Goal: Information Seeking & Learning: Find contact information

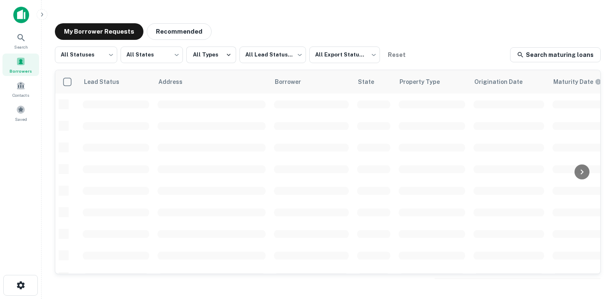
click at [12, 68] on span "Borrowers" at bounding box center [21, 71] width 22 height 7
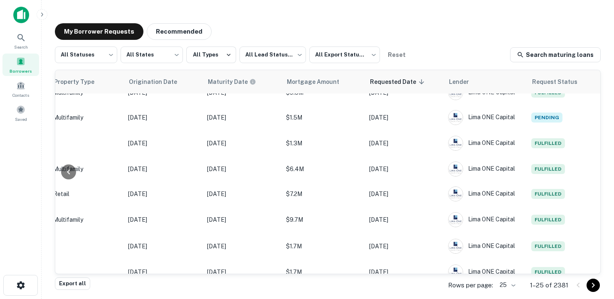
scroll to position [455, 374]
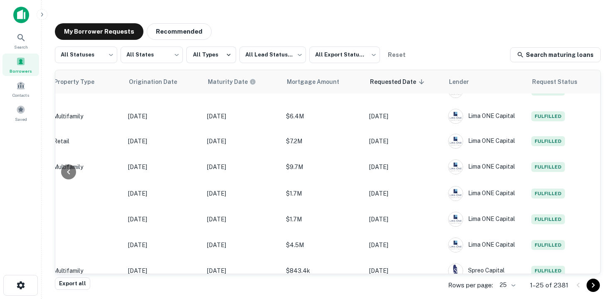
click at [504, 288] on body "Search Borrowers Contacts Saved My Borrower Requests Recommended All Statuses *…" at bounding box center [307, 149] width 614 height 299
click at [504, 223] on li "50" at bounding box center [508, 221] width 28 height 15
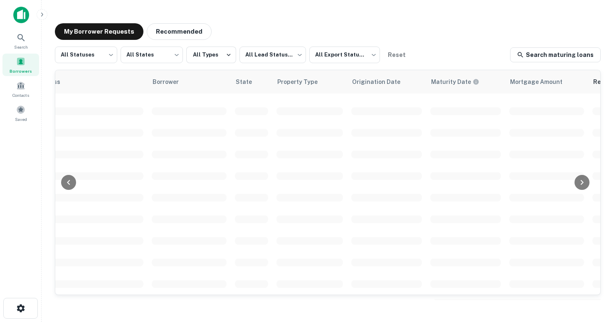
scroll to position [339, 0]
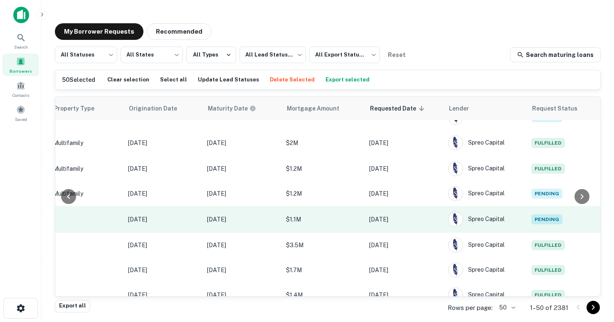
scroll to position [1091, 0]
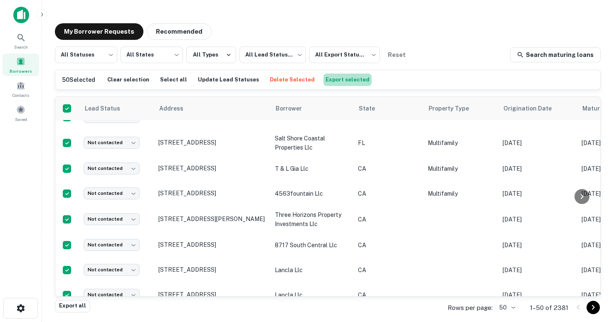
click at [341, 82] on button "Export selected" at bounding box center [347, 80] width 48 height 12
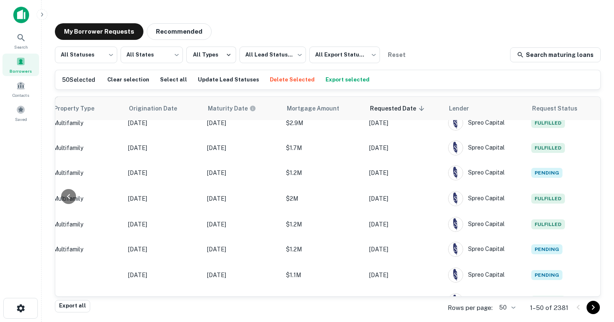
scroll to position [1091, 374]
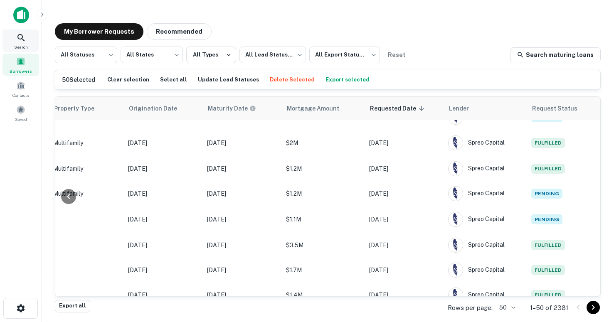
click at [25, 36] on icon at bounding box center [21, 38] width 10 height 10
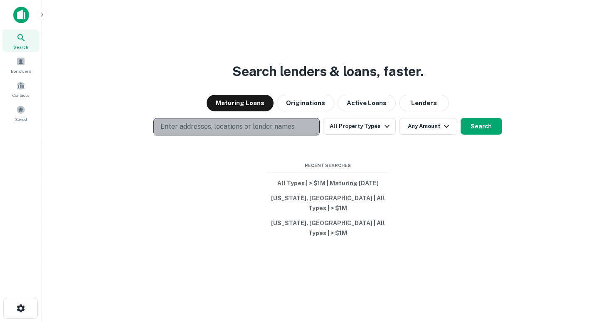
click at [215, 132] on p "Enter addresses, locations or lender names" at bounding box center [227, 127] width 134 height 10
click at [221, 132] on p "Enter addresses, locations or lender names" at bounding box center [227, 127] width 134 height 10
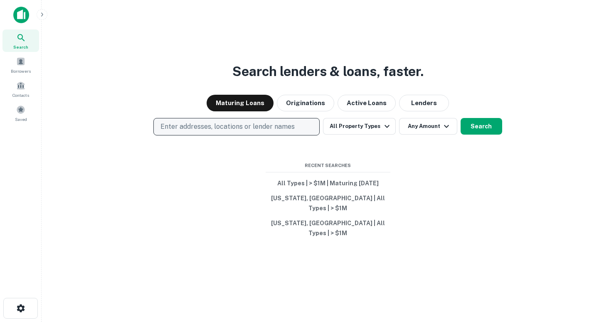
click at [153, 118] on button "Enter addresses, locations or lender names" at bounding box center [236, 126] width 166 height 17
type input "********"
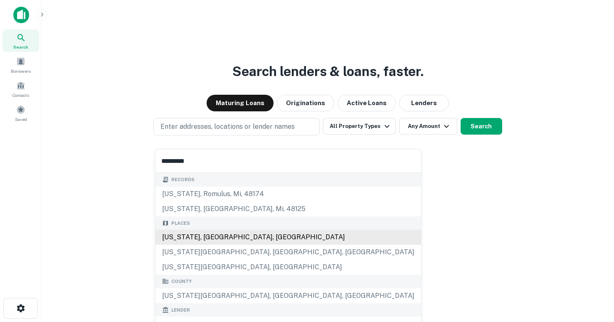
click at [239, 233] on div "New York, NY, USA" at bounding box center [288, 237] width 266 height 15
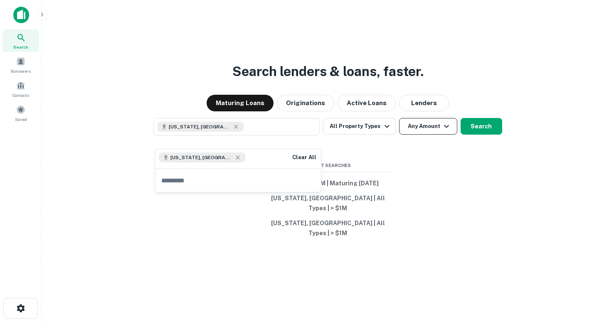
click at [434, 135] on button "Any Amount" at bounding box center [428, 126] width 58 height 17
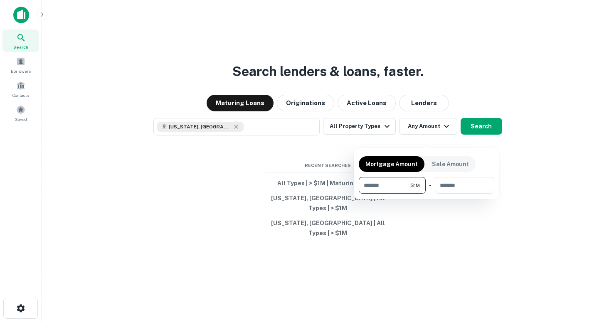
type input "*******"
click at [481, 128] on div at bounding box center [307, 161] width 614 height 322
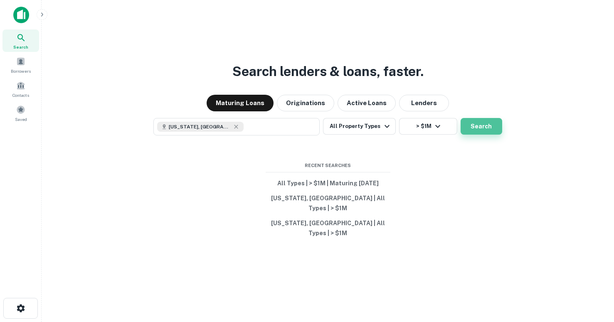
click at [480, 134] on button "Search" at bounding box center [481, 126] width 42 height 17
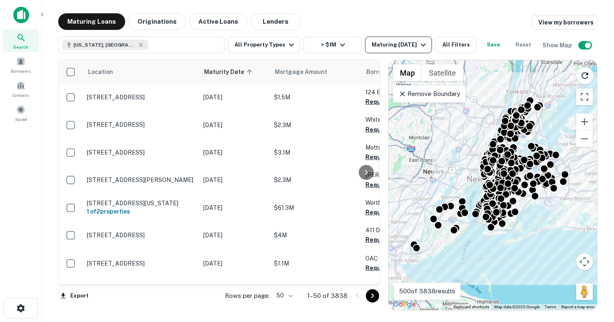
click at [392, 41] on div "Maturing In 1 Year" at bounding box center [400, 45] width 57 height 10
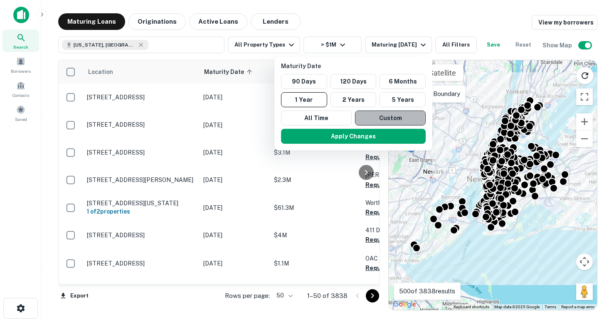
click at [369, 115] on button "Custom" at bounding box center [390, 118] width 71 height 15
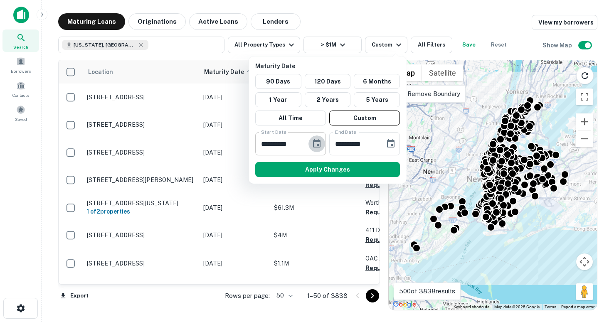
click at [316, 144] on icon "Choose date, selected date is Oct 1, 2025" at bounding box center [317, 144] width 10 height 10
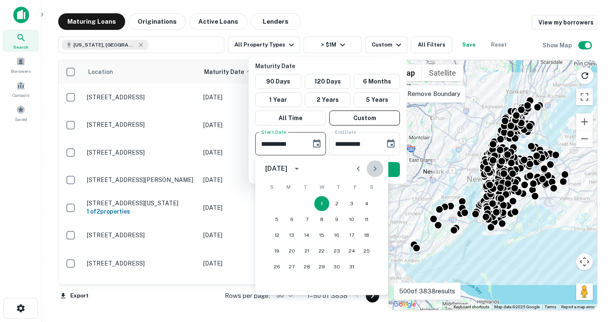
click at [374, 171] on icon "Next month" at bounding box center [375, 168] width 3 height 5
click at [305, 268] on button "30" at bounding box center [306, 266] width 15 height 15
type input "**********"
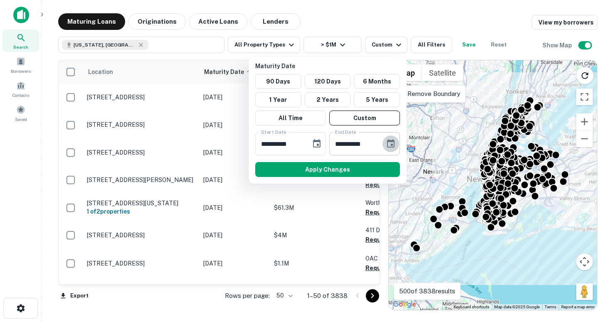
click at [390, 144] on icon "Choose date, selected date is Mar 30, 2026" at bounding box center [391, 144] width 10 height 10
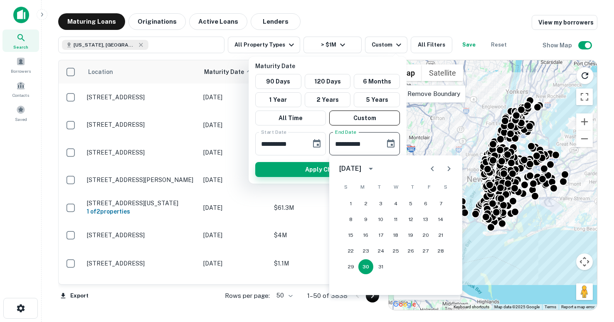
click at [313, 173] on button "Apply Changes" at bounding box center [327, 169] width 145 height 15
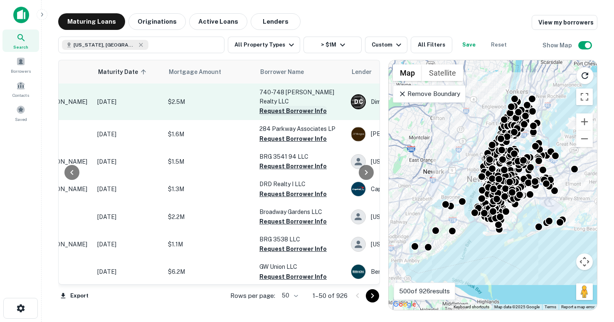
scroll to position [0, 109]
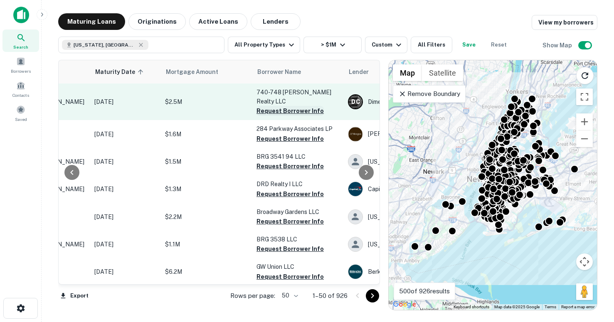
click at [266, 106] on button "Request Borrower Info" at bounding box center [289, 111] width 67 height 10
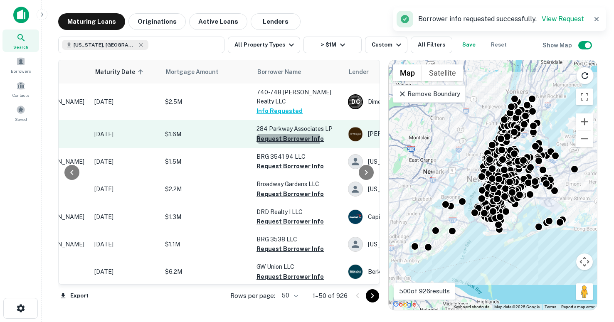
click at [270, 134] on button "Request Borrower Info" at bounding box center [289, 139] width 67 height 10
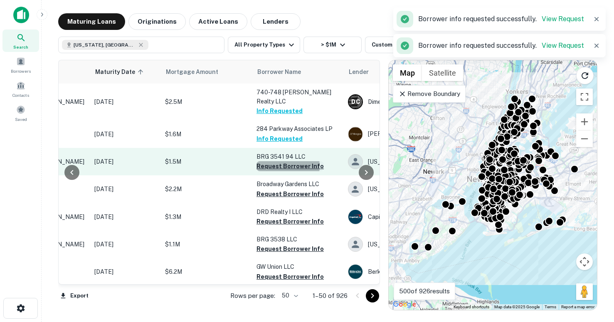
click at [277, 161] on button "Request Borrower Info" at bounding box center [289, 166] width 67 height 10
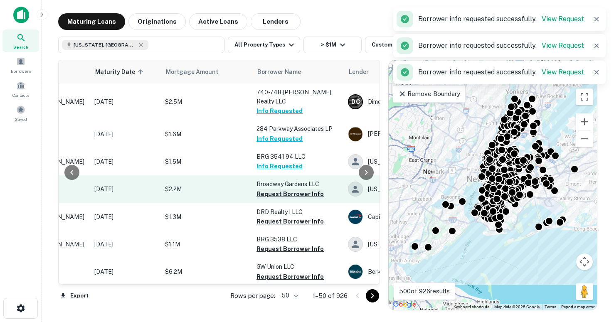
click at [275, 189] on button "Request Borrower Info" at bounding box center [289, 194] width 67 height 10
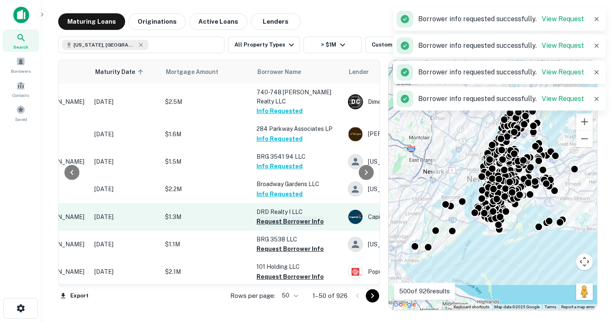
click at [279, 217] on button "Request Borrower Info" at bounding box center [289, 222] width 67 height 10
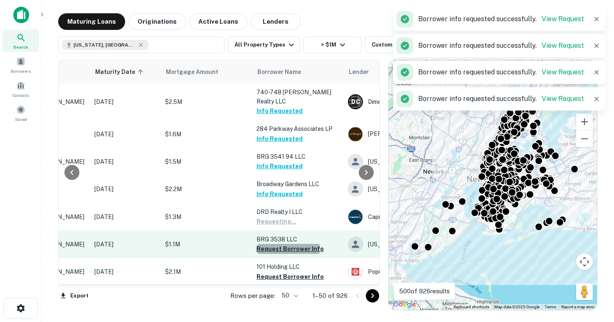
click at [283, 244] on button "Request Borrower Info" at bounding box center [289, 249] width 67 height 10
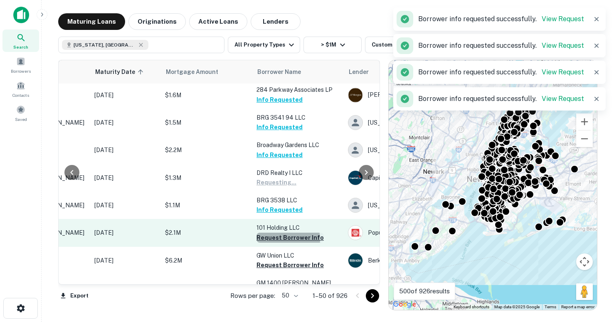
click at [281, 233] on button "Request Borrower Info" at bounding box center [289, 238] width 67 height 10
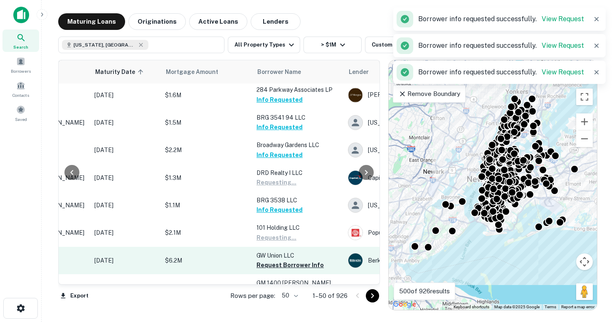
scroll to position [60, 109]
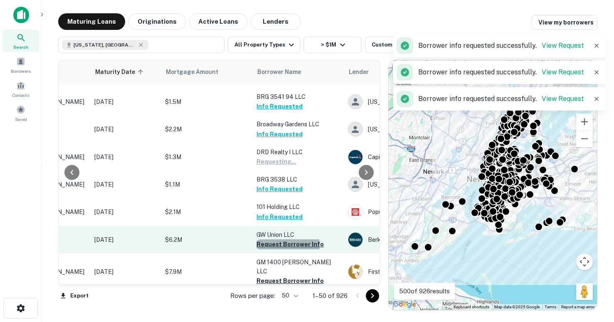
click at [281, 239] on button "Request Borrower Info" at bounding box center [289, 244] width 67 height 10
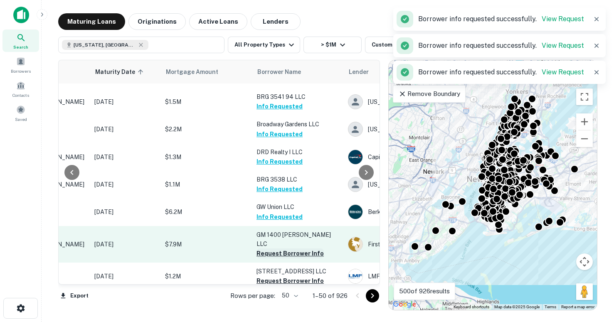
click at [276, 249] on button "Request Borrower Info" at bounding box center [289, 254] width 67 height 10
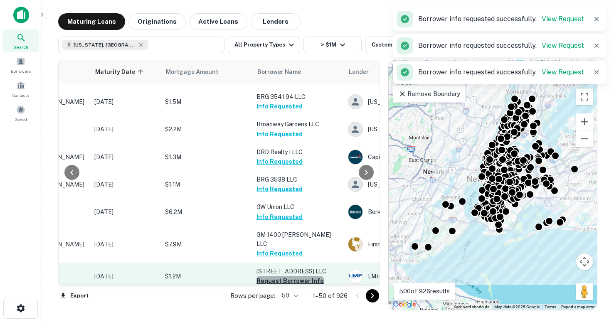
click at [290, 276] on button "Request Borrower Info" at bounding box center [289, 281] width 67 height 10
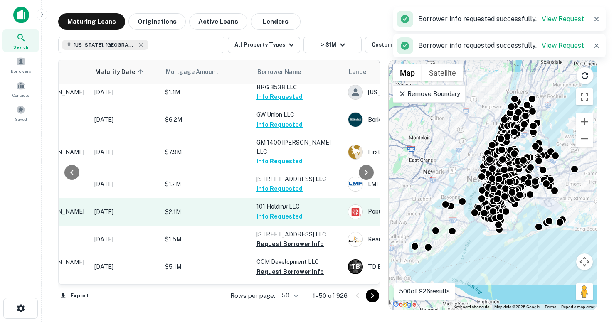
scroll to position [156, 109]
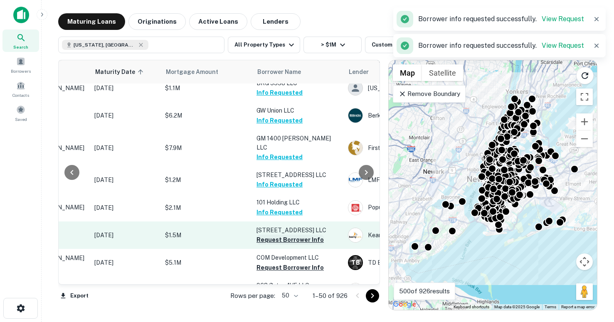
click at [287, 235] on button "Request Borrower Info" at bounding box center [289, 240] width 67 height 10
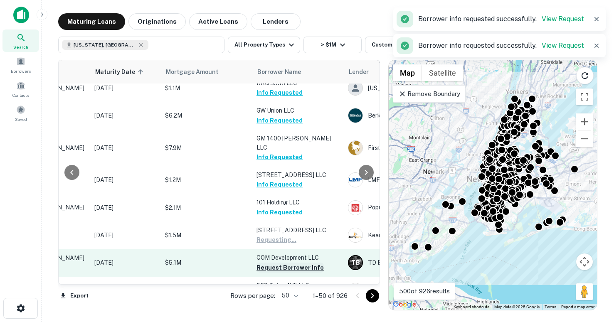
click at [286, 263] on button "Request Borrower Info" at bounding box center [289, 268] width 67 height 10
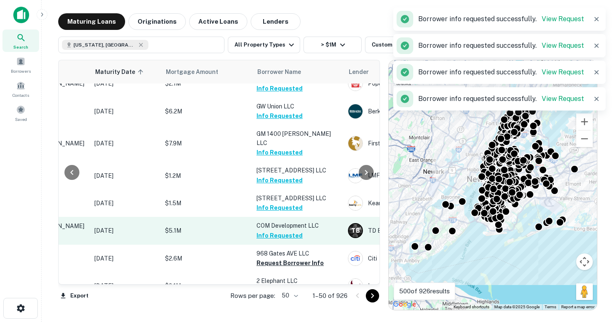
scroll to position [194, 109]
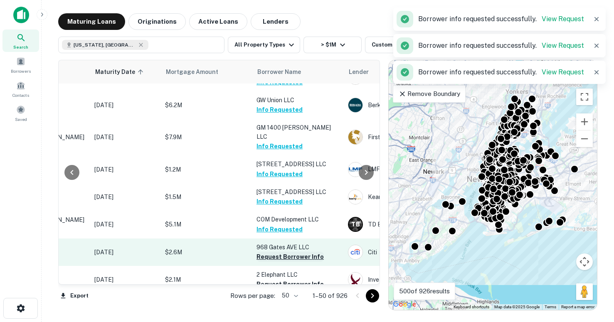
click at [292, 252] on button "Request Borrower Info" at bounding box center [289, 257] width 67 height 10
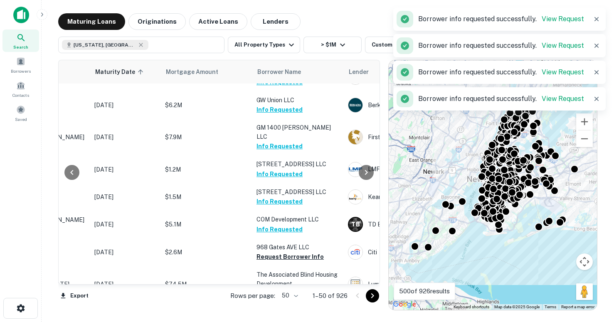
scroll to position [229, 109]
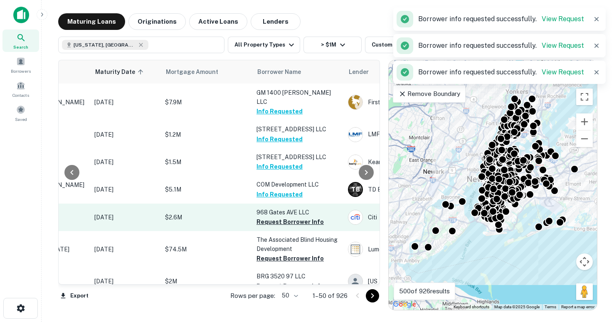
click at [283, 214] on td "968 Gates AVE LLC Request Borrower Info" at bounding box center [297, 217] width 91 height 27
click at [280, 217] on button "Request Borrower Info" at bounding box center [289, 222] width 67 height 10
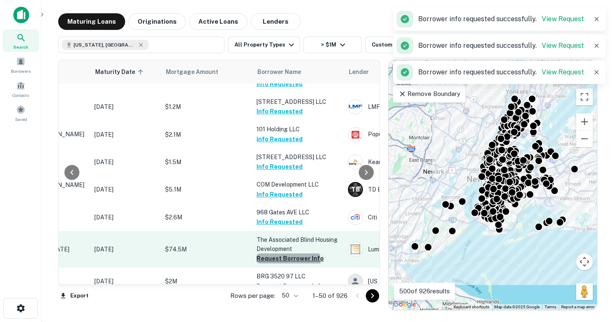
click at [287, 254] on button "Request Borrower Info" at bounding box center [289, 259] width 67 height 10
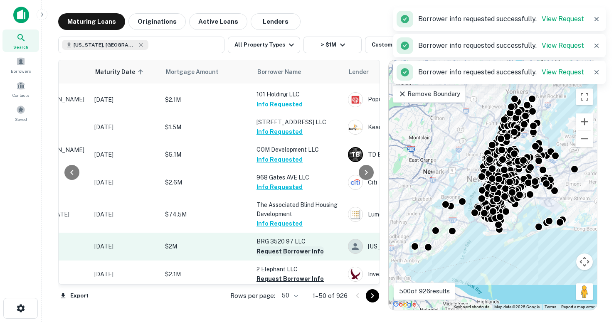
scroll to position [264, 109]
click at [281, 247] on button "Request Borrower Info" at bounding box center [289, 252] width 67 height 10
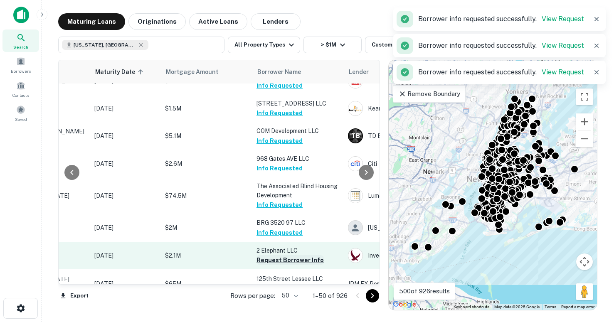
click at [280, 255] on button "Request Borrower Info" at bounding box center [289, 260] width 67 height 10
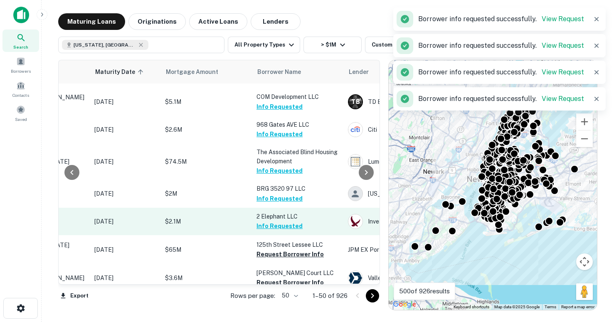
scroll to position [320, 109]
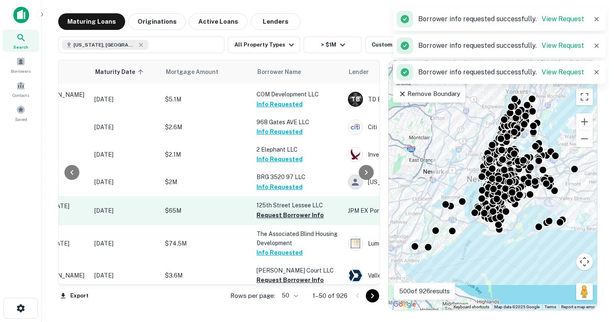
click at [266, 210] on button "Request Borrower Info" at bounding box center [289, 215] width 67 height 10
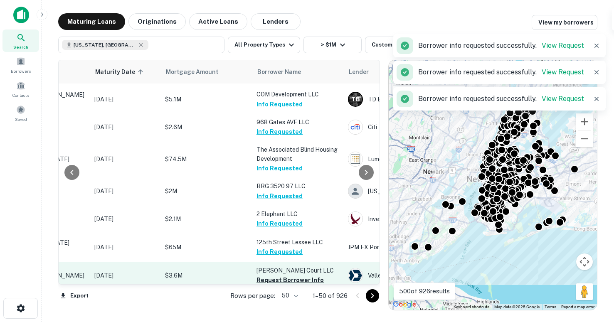
scroll to position [339, 109]
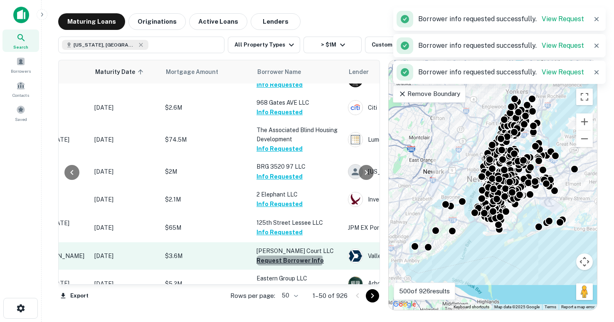
click at [289, 256] on button "Request Borrower Info" at bounding box center [289, 261] width 67 height 10
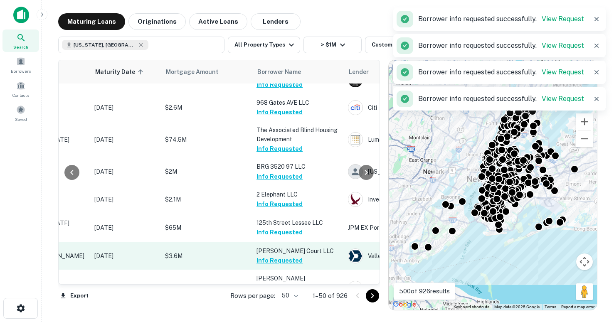
scroll to position [371, 109]
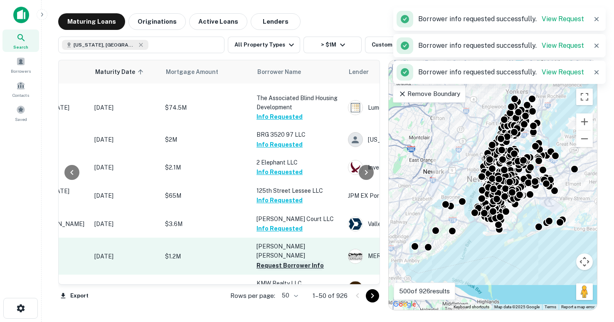
click at [283, 261] on button "Request Borrower Info" at bounding box center [289, 266] width 67 height 10
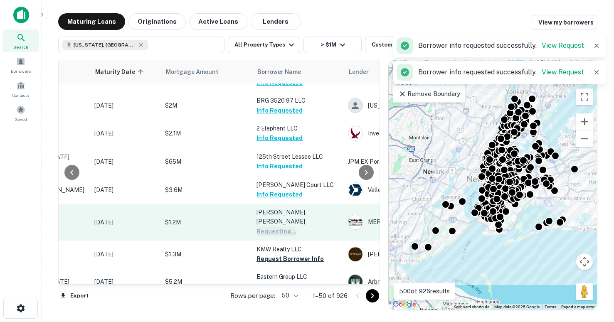
scroll to position [409, 109]
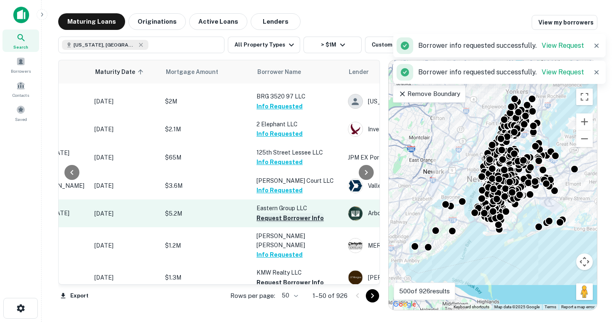
click at [275, 213] on button "Request Borrower Info" at bounding box center [289, 218] width 67 height 10
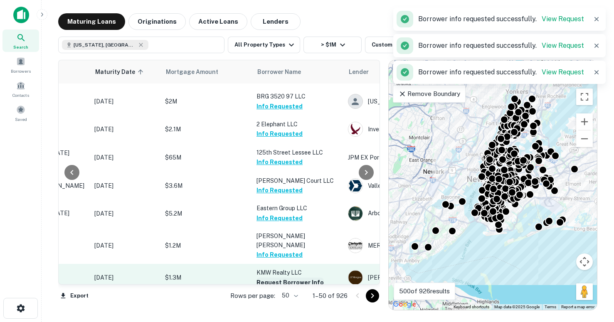
click at [284, 278] on button "Request Borrower Info" at bounding box center [289, 283] width 67 height 10
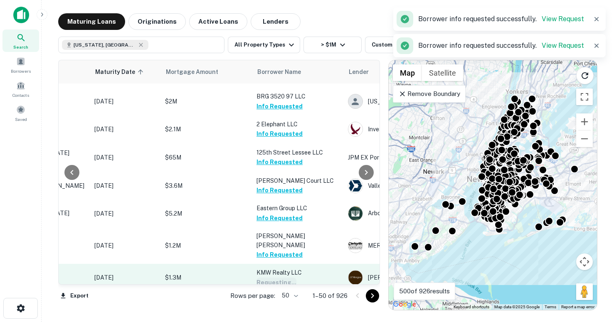
scroll to position [458, 109]
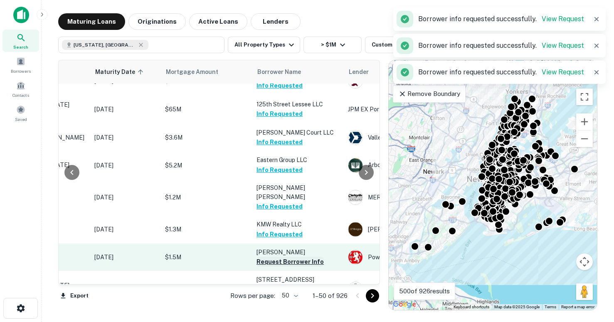
click at [277, 257] on button "Request Borrower Info" at bounding box center [289, 262] width 67 height 10
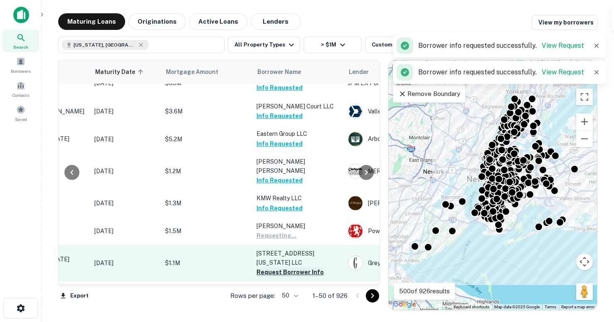
scroll to position [487, 109]
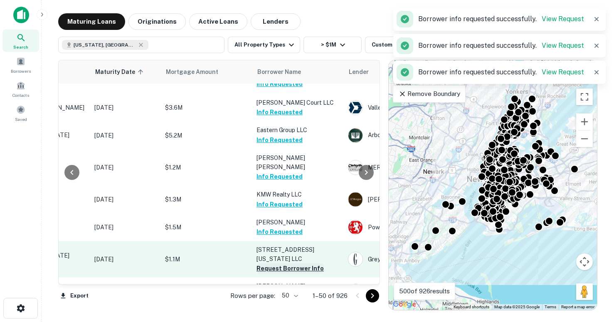
click at [283, 263] on button "Request Borrower Info" at bounding box center [289, 268] width 67 height 10
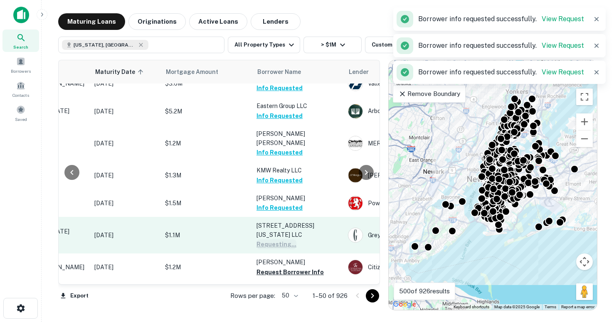
scroll to position [513, 109]
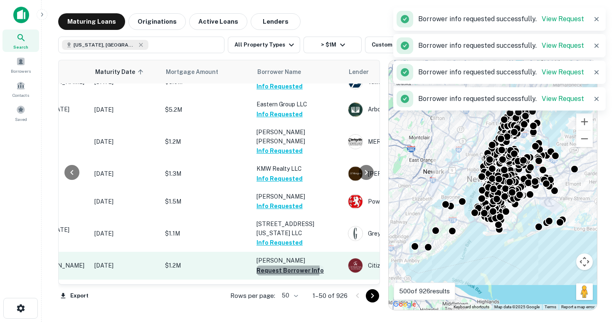
click at [281, 266] on button "Request Borrower Info" at bounding box center [289, 271] width 67 height 10
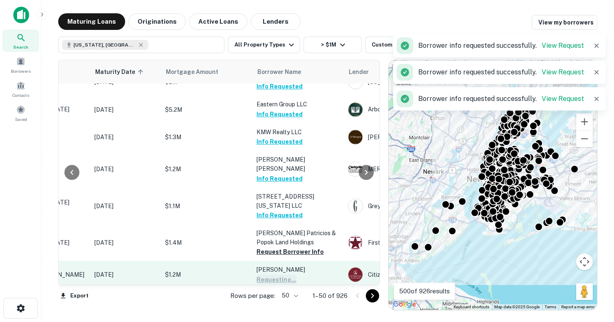
scroll to position [551, 109]
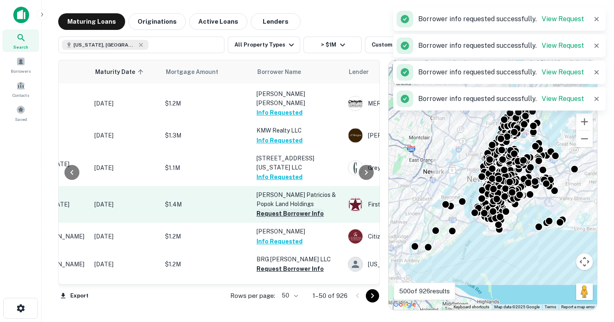
click at [272, 209] on button "Request Borrower Info" at bounding box center [289, 214] width 67 height 10
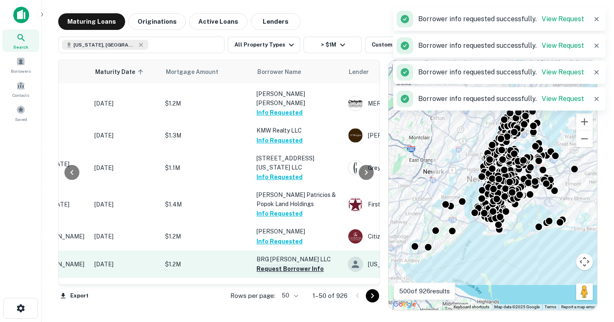
click at [281, 264] on button "Request Borrower Info" at bounding box center [289, 269] width 67 height 10
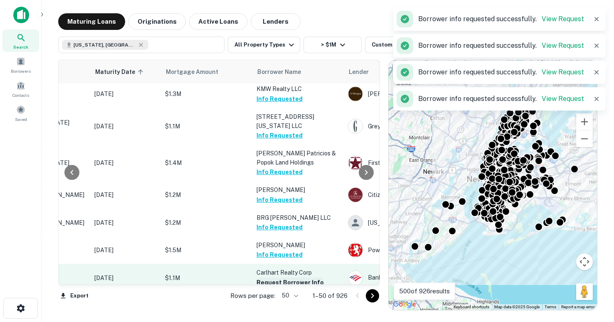
click at [275, 278] on button "Request Borrower Info" at bounding box center [289, 283] width 67 height 10
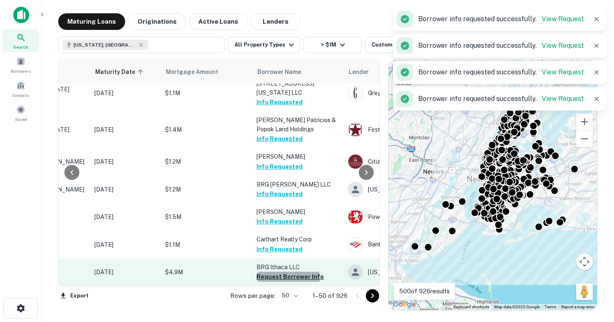
click at [271, 272] on button "Request Borrower Info" at bounding box center [289, 277] width 67 height 10
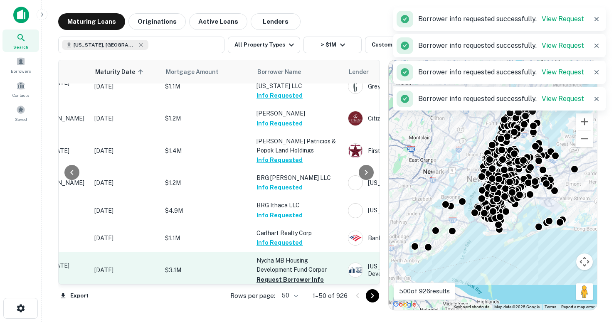
scroll to position [651, 109]
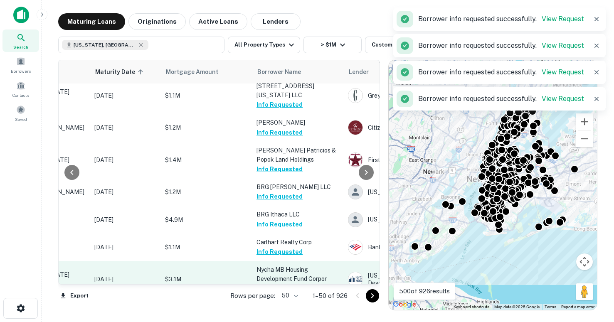
click at [274, 265] on p "Nycha MB Housing Development Fund Corpor" at bounding box center [297, 274] width 83 height 18
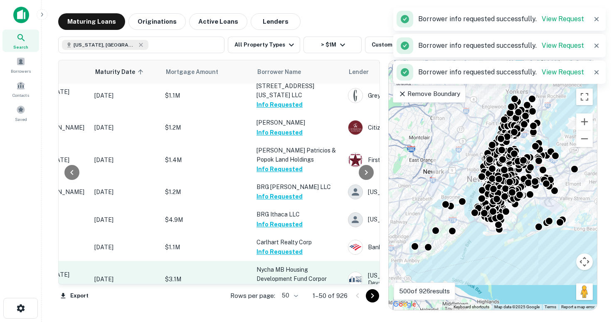
click at [273, 284] on button "Request Borrower Info" at bounding box center [289, 289] width 67 height 10
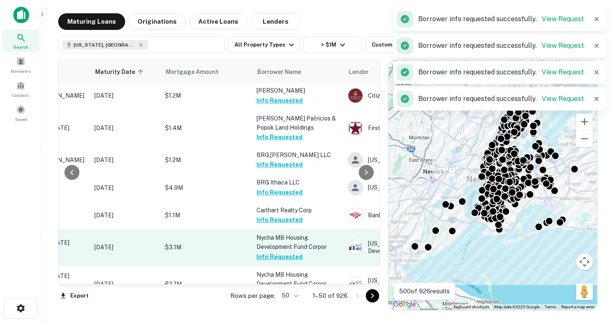
scroll to position [686, 109]
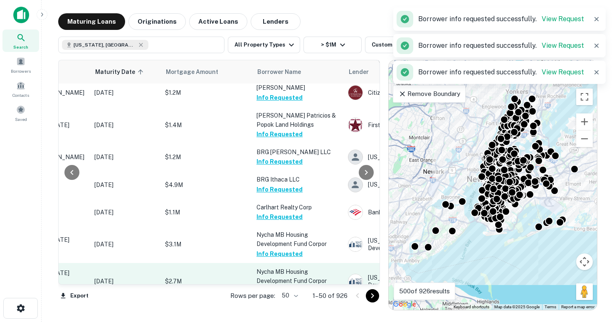
click at [271, 286] on button "Request Borrower Info" at bounding box center [289, 291] width 67 height 10
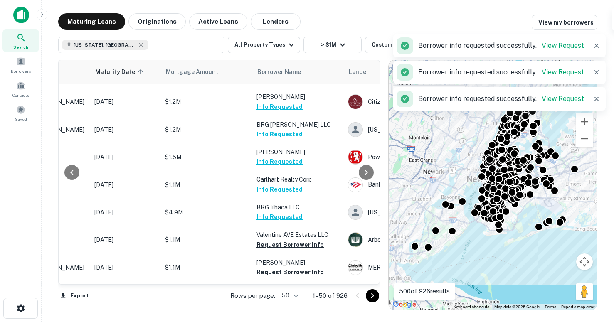
scroll to position [728, 109]
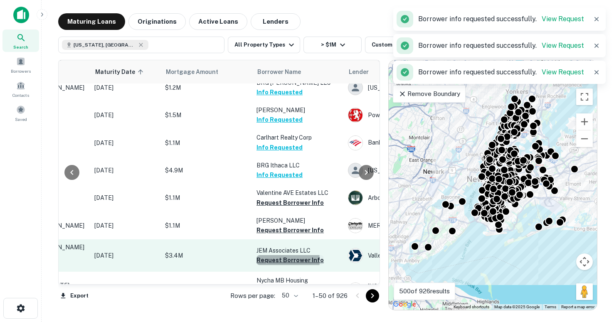
click at [265, 255] on button "Request Borrower Info" at bounding box center [289, 260] width 67 height 10
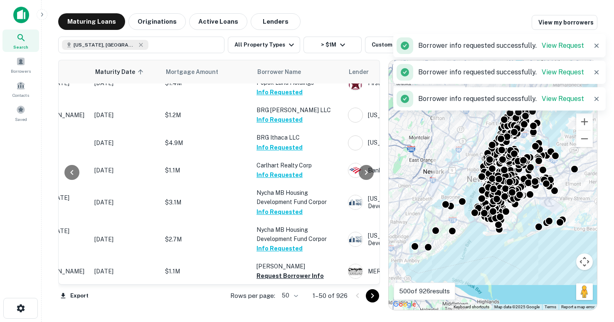
click at [265, 225] on p "Nycha MB Housing Development Fund Corpor" at bounding box center [297, 234] width 83 height 18
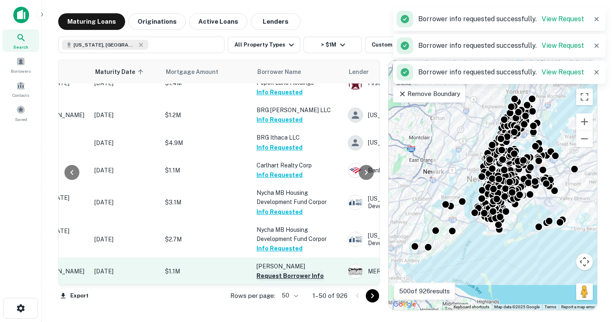
click at [284, 271] on button "Request Borrower Info" at bounding box center [289, 276] width 67 height 10
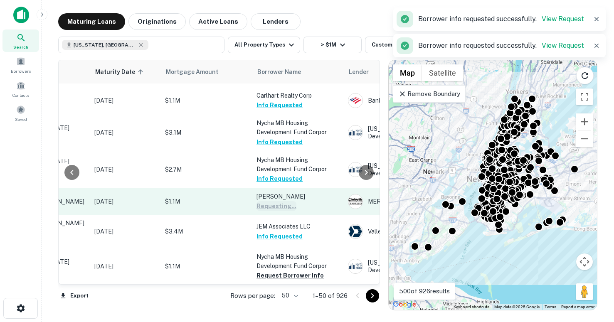
scroll to position [798, 109]
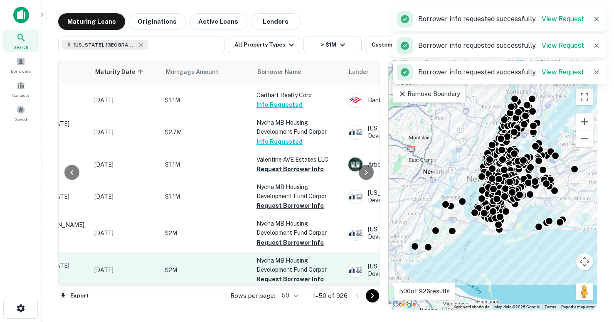
click at [283, 256] on p "Nycha MB Housing Development Fund Corpor" at bounding box center [297, 265] width 83 height 18
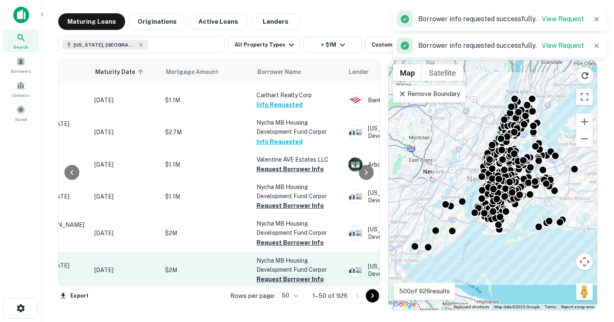
click at [278, 274] on button "Request Borrower Info" at bounding box center [289, 279] width 67 height 10
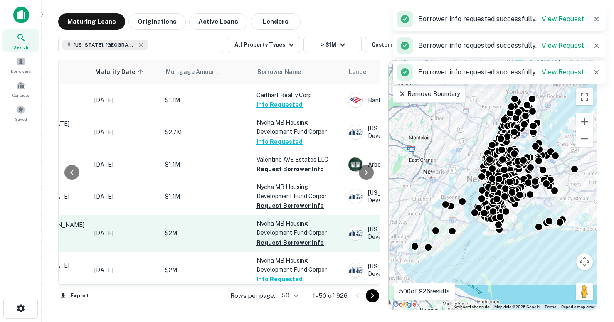
click at [277, 238] on button "Request Borrower Info" at bounding box center [289, 243] width 67 height 10
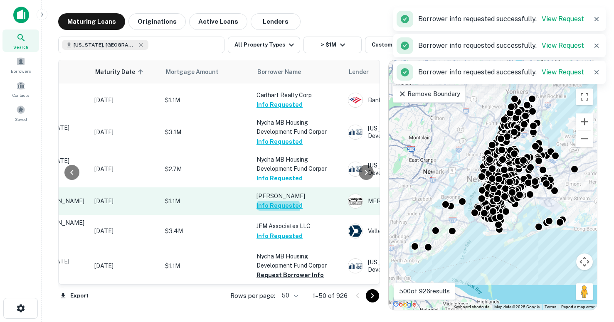
click at [276, 201] on button "Info Requested" at bounding box center [279, 206] width 46 height 10
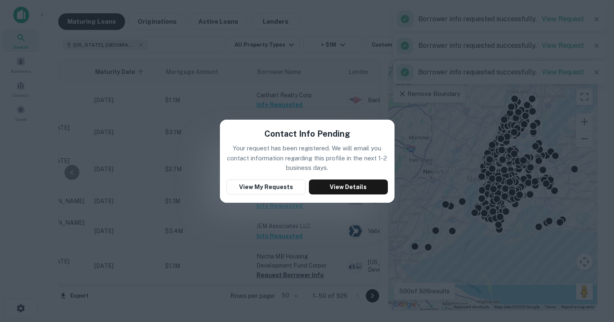
click at [219, 193] on div "Contact Info Pending Your request has been registered. We will email you contac…" at bounding box center [307, 161] width 614 height 322
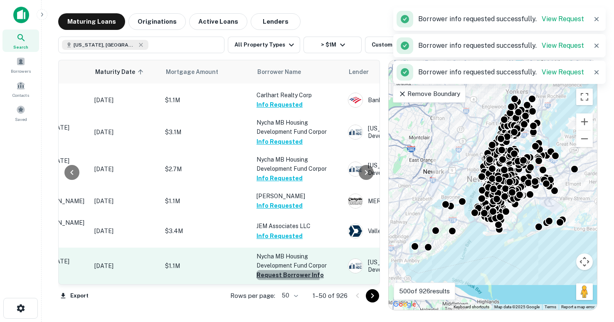
click at [272, 270] on button "Request Borrower Info" at bounding box center [289, 275] width 67 height 10
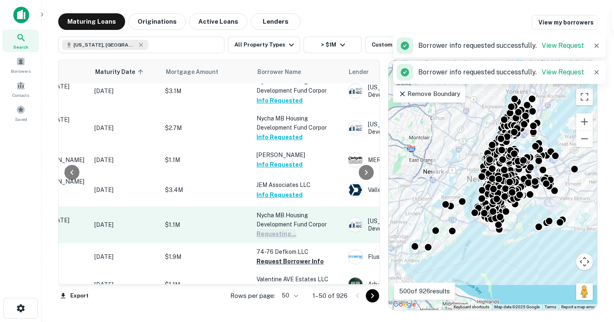
scroll to position [844, 109]
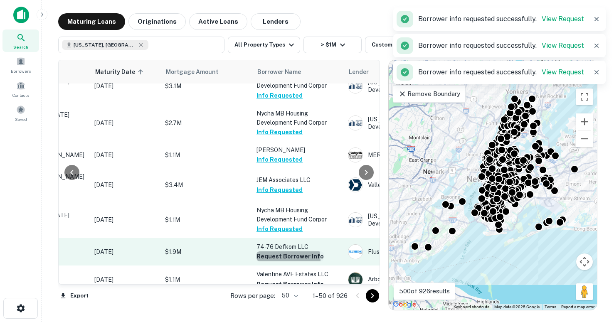
click at [282, 251] on button "Request Borrower Info" at bounding box center [289, 256] width 67 height 10
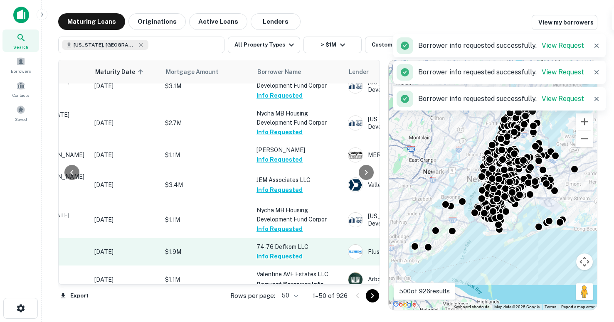
scroll to position [876, 109]
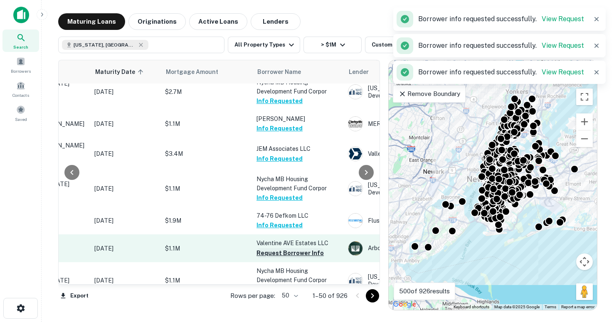
click at [259, 248] on button "Request Borrower Info" at bounding box center [289, 253] width 67 height 10
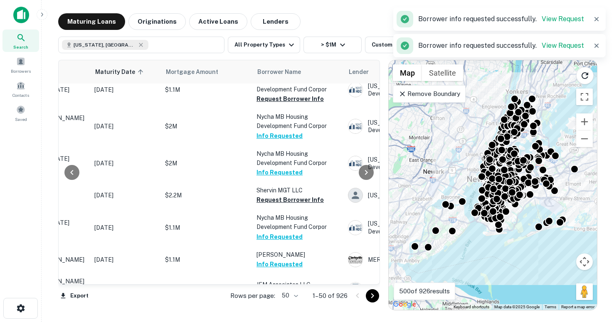
scroll to position [906, 109]
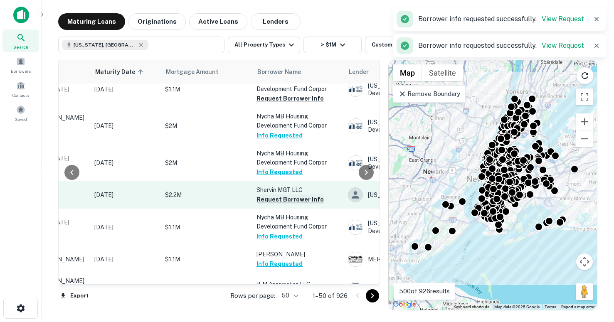
click at [275, 194] on button "Request Borrower Info" at bounding box center [289, 199] width 67 height 10
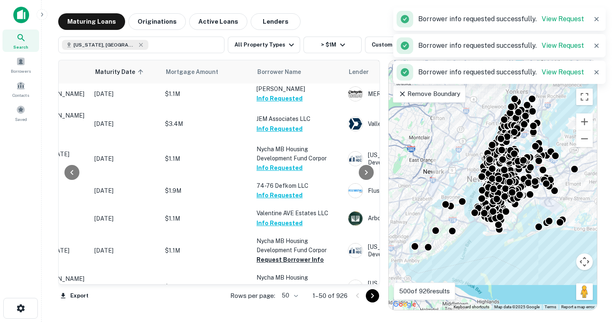
scroll to position [965, 109]
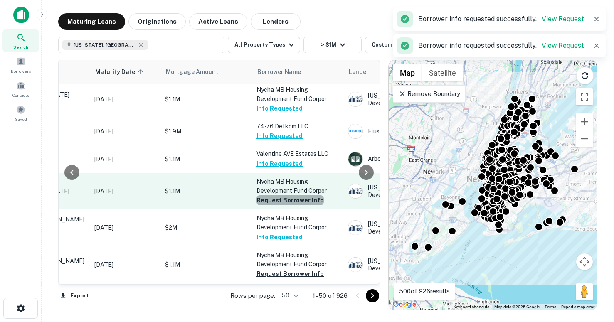
click at [297, 195] on button "Request Borrower Info" at bounding box center [289, 200] width 67 height 10
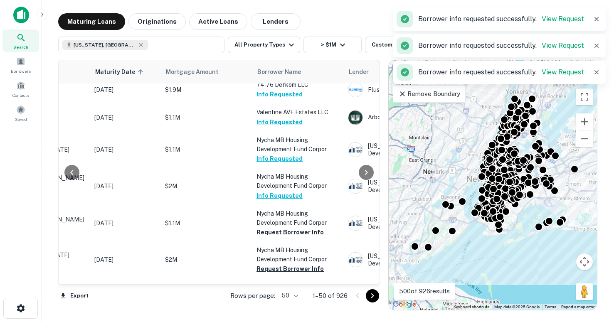
scroll to position [1015, 109]
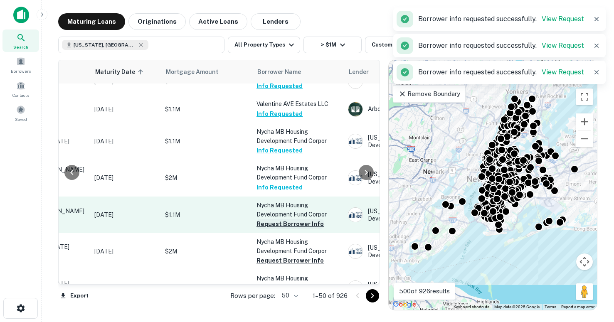
click at [268, 219] on button "Request Borrower Info" at bounding box center [289, 224] width 67 height 10
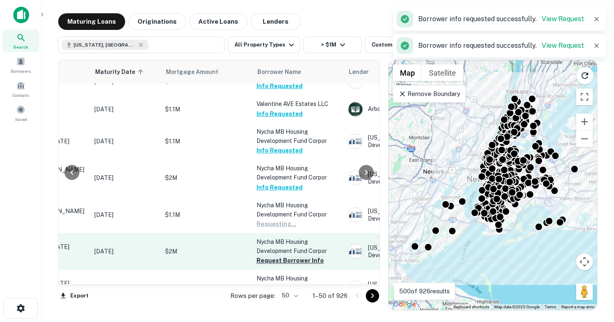
click at [266, 256] on button "Request Borrower Info" at bounding box center [289, 261] width 67 height 10
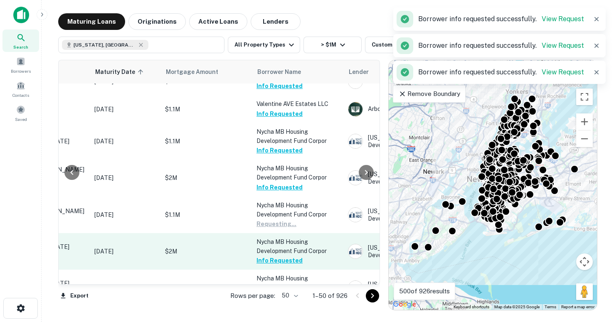
scroll to position [1050, 109]
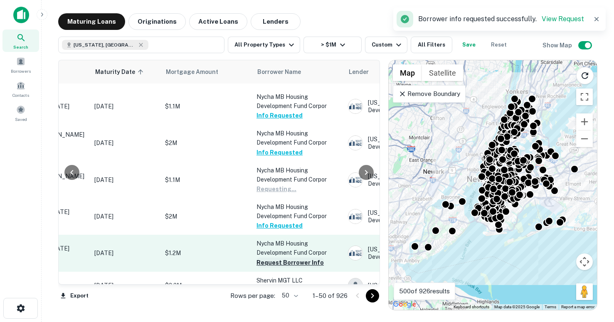
click at [271, 258] on button "Request Borrower Info" at bounding box center [289, 263] width 67 height 10
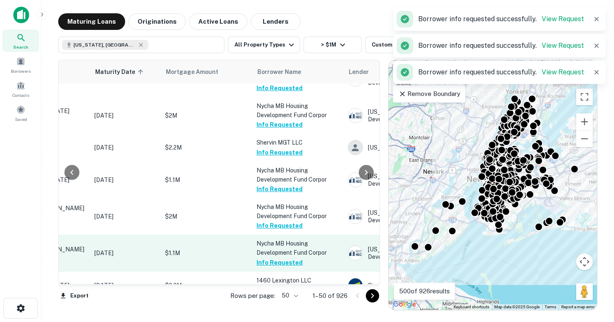
scroll to position [1098, 109]
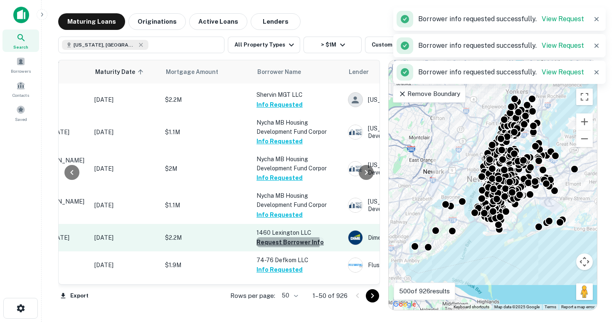
click at [278, 237] on button "Request Borrower Info" at bounding box center [289, 242] width 67 height 10
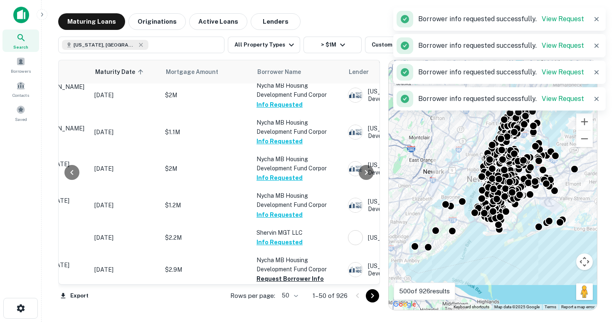
scroll to position [1134, 109]
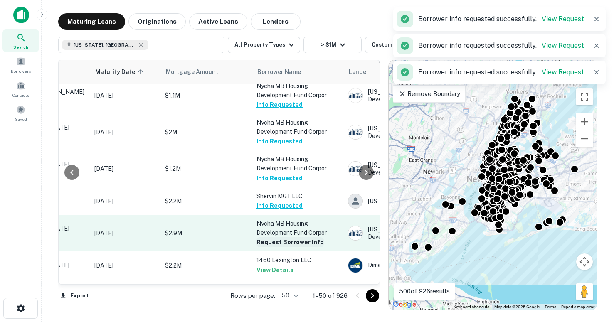
click at [283, 237] on button "Request Borrower Info" at bounding box center [289, 242] width 67 height 10
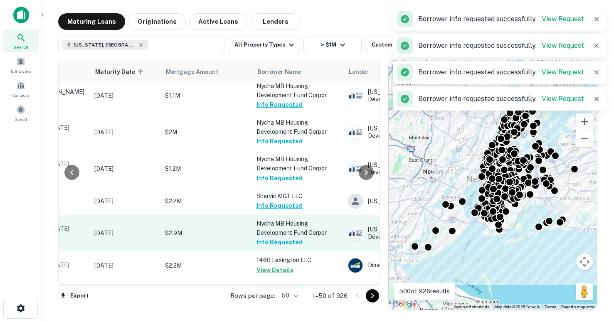
scroll to position [1177, 109]
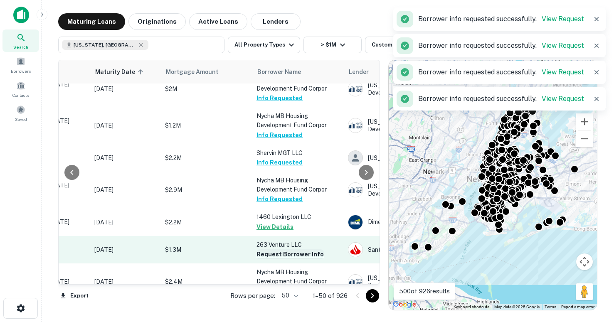
click at [264, 249] on button "Request Borrower Info" at bounding box center [289, 254] width 67 height 10
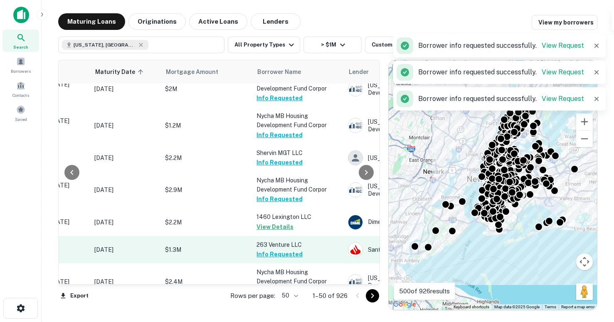
scroll to position [1222, 109]
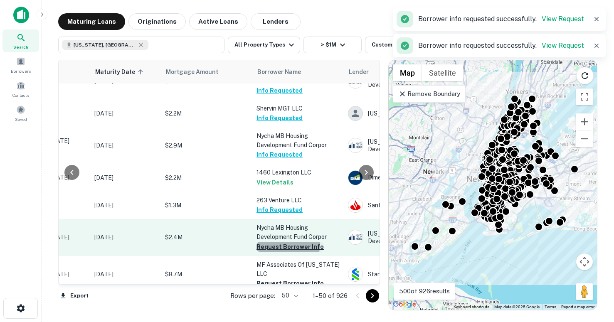
click at [271, 242] on button "Request Borrower Info" at bounding box center [289, 247] width 67 height 10
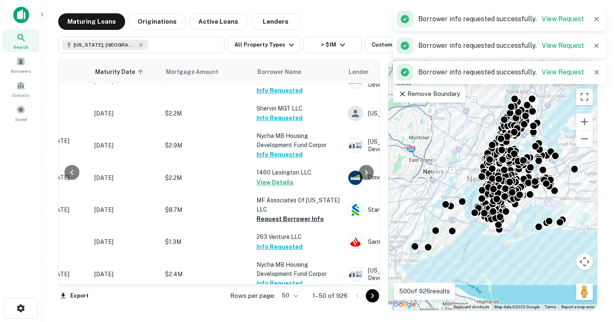
scroll to position [1250, 109]
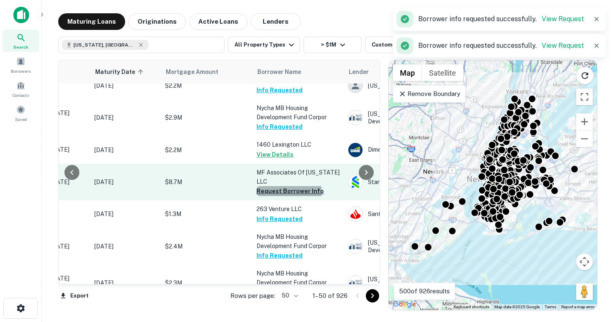
click at [288, 186] on button "Request Borrower Info" at bounding box center [289, 191] width 67 height 10
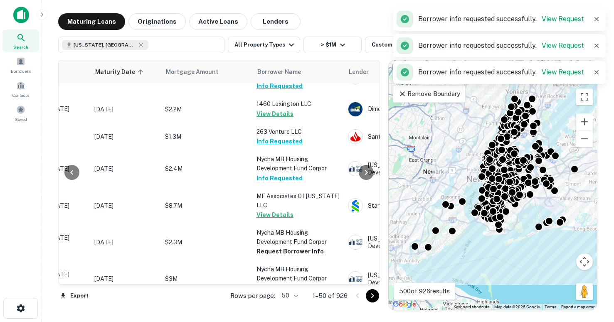
scroll to position [1297, 109]
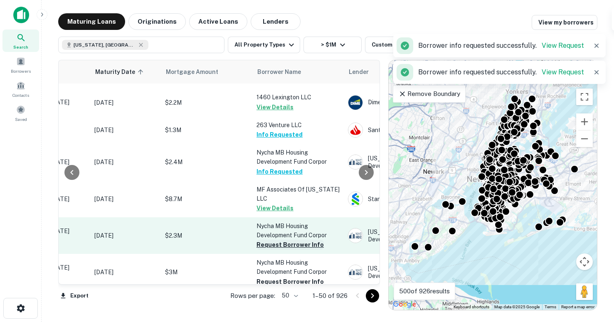
click at [289, 240] on button "Request Borrower Info" at bounding box center [289, 245] width 67 height 10
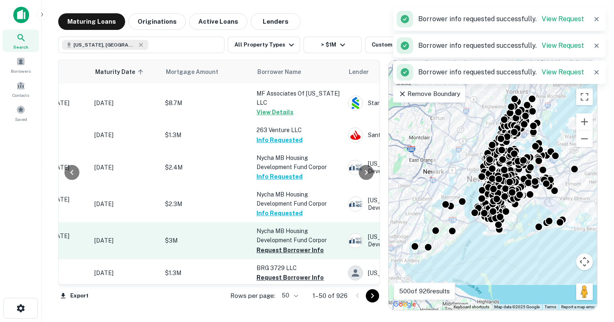
scroll to position [1336, 109]
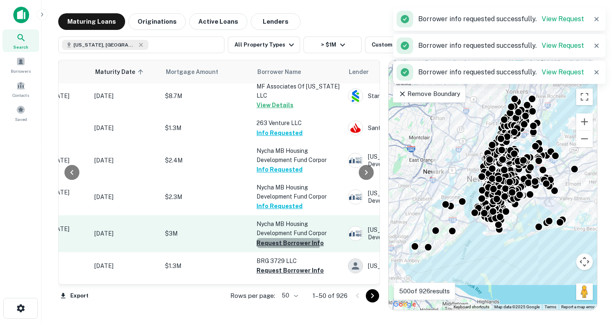
click at [280, 238] on button "Request Borrower Info" at bounding box center [289, 243] width 67 height 10
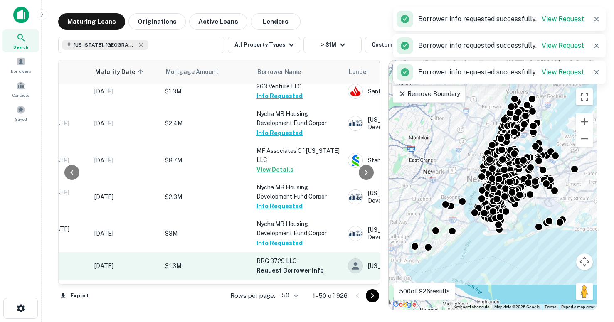
scroll to position [1341, 109]
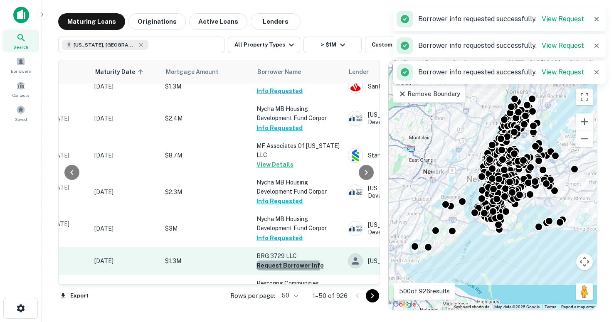
click at [261, 261] on button "Request Borrower Info" at bounding box center [289, 266] width 67 height 10
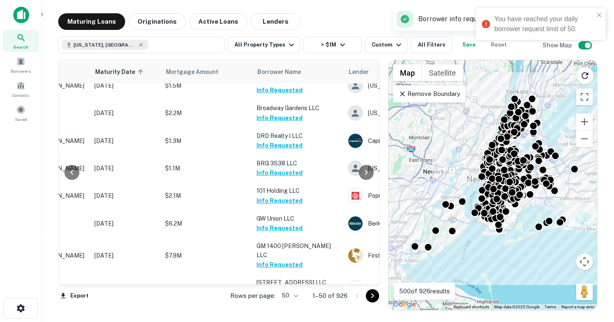
scroll to position [0, 109]
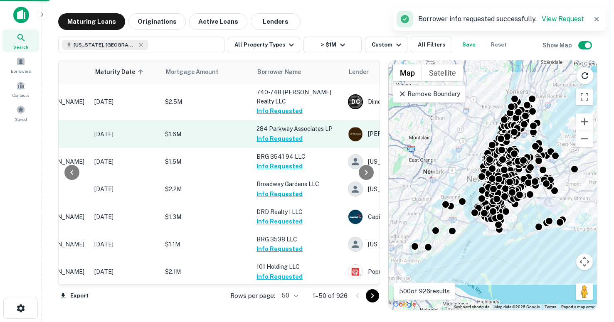
scroll to position [0, 108]
